Goal: Check status: Check status

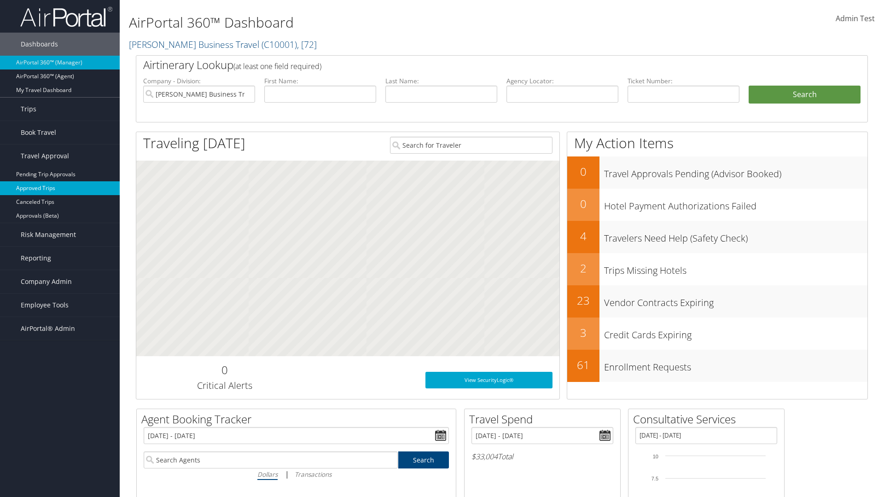
click at [60, 188] on link "Approved Trips" at bounding box center [60, 188] width 120 height 14
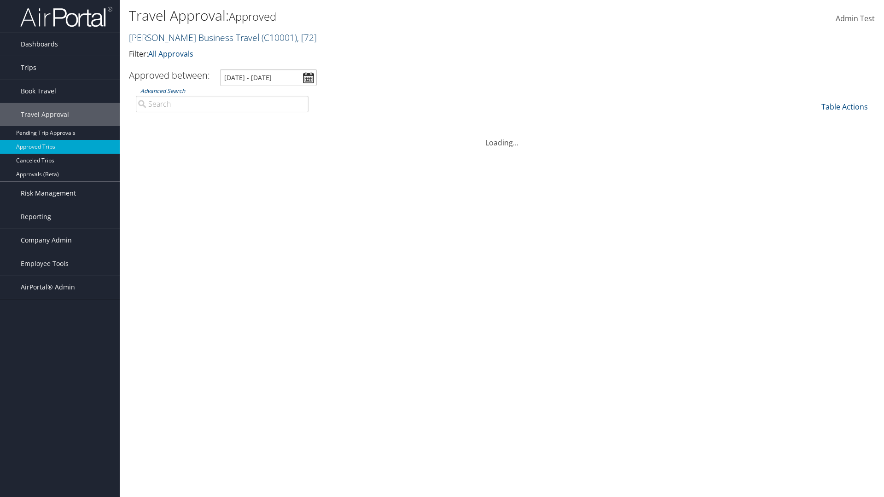
click at [190, 37] on link "Christopherson Business Travel ( C10001 ) , [ 72 ]" at bounding box center [223, 37] width 188 height 12
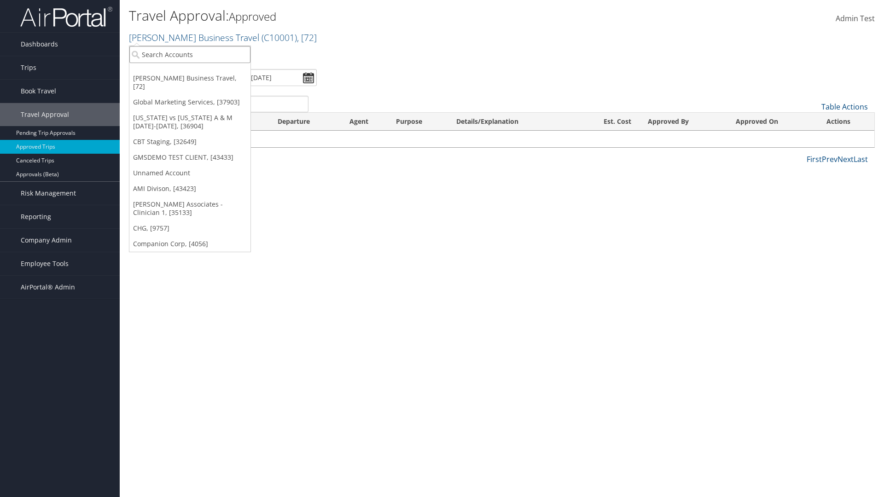
click at [190, 54] on input "search" at bounding box center [189, 54] width 121 height 17
type input "[PERSON_NAME] Business Travel"
click at [203, 80] on div "Account" at bounding box center [202, 79] width 157 height 8
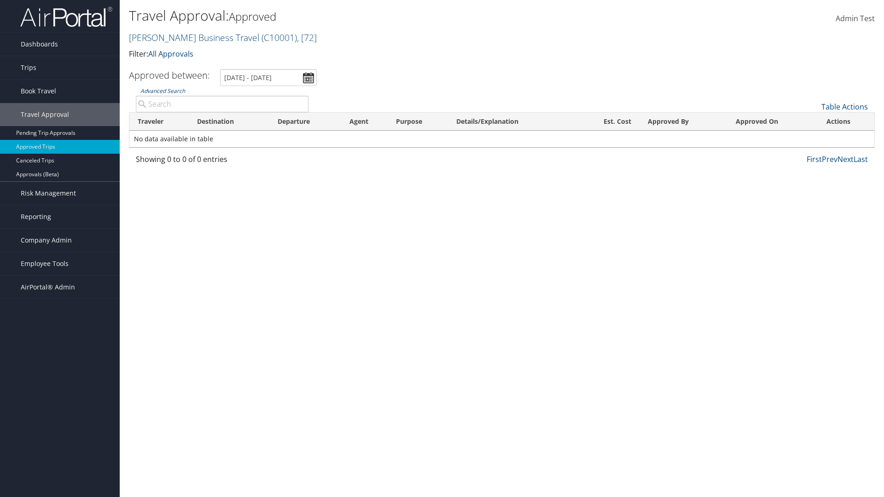
click at [222, 104] on input "Advanced Search" at bounding box center [222, 104] width 173 height 17
type input "Cameron"
